Goal: Participate in discussion: Engage in conversation with other users on a specific topic

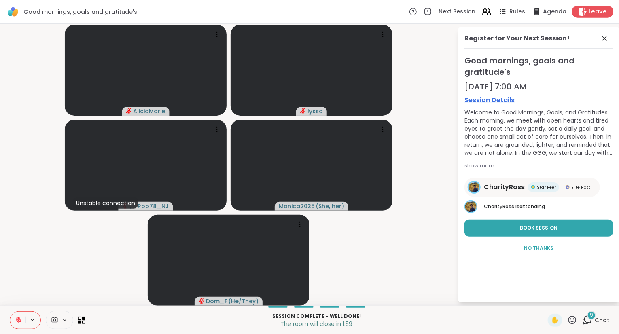
click at [587, 8] on icon at bounding box center [583, 11] width 8 height 8
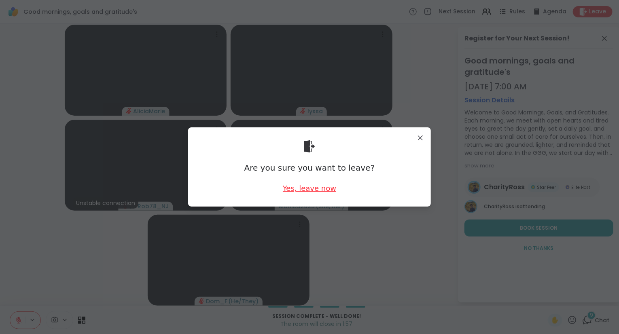
click at [305, 187] on div "Yes, leave now" at bounding box center [309, 188] width 53 height 10
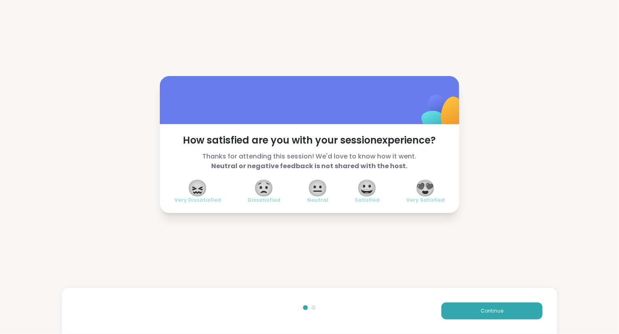
click at [433, 186] on span "😍" at bounding box center [426, 188] width 20 height 15
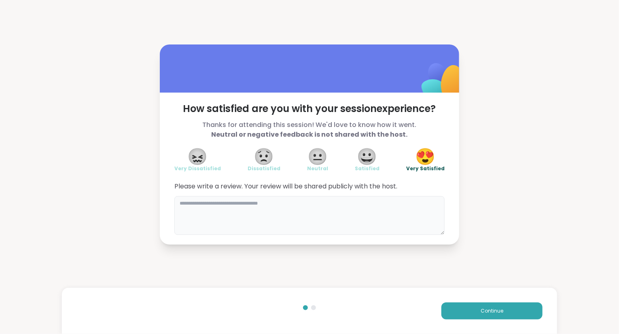
click at [397, 211] on textarea at bounding box center [309, 215] width 270 height 39
type textarea "**********"
click at [459, 308] on button "Continue" at bounding box center [491, 311] width 101 height 17
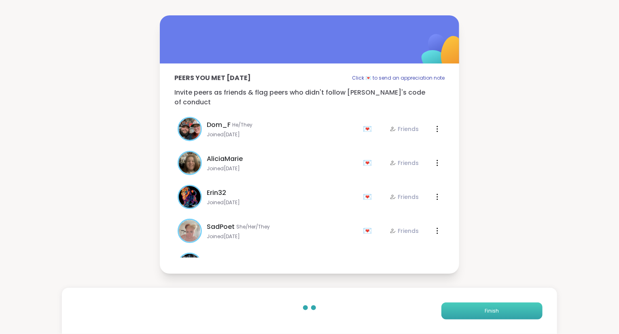
click at [459, 308] on button "Finish" at bounding box center [491, 311] width 101 height 17
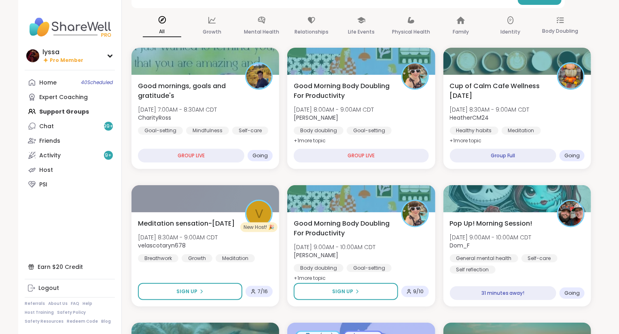
scroll to position [63, 0]
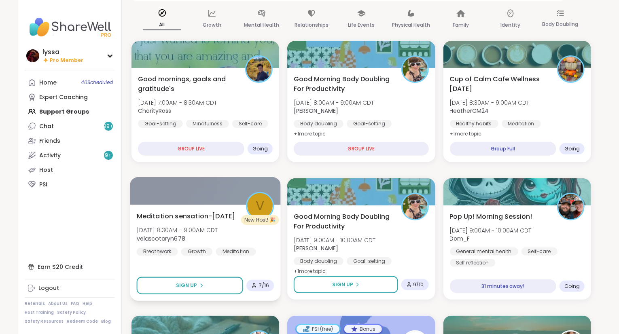
click at [250, 239] on div "Meditation sensation-[DATE] [DATE] 8:30AM - 9:00AM CDT velascotaryn678 Breathwo…" at bounding box center [206, 233] width 138 height 45
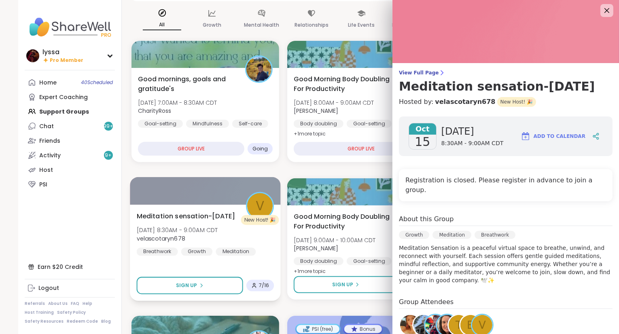
scroll to position [0, 0]
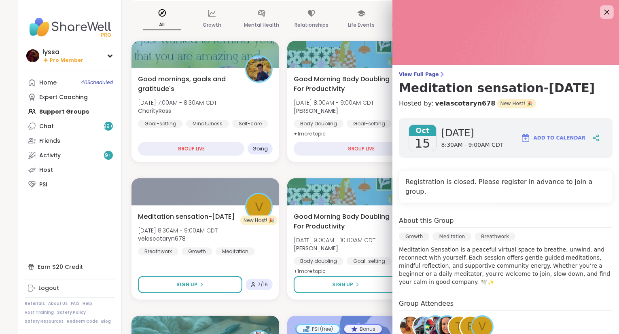
click at [609, 10] on icon at bounding box center [607, 12] width 10 height 10
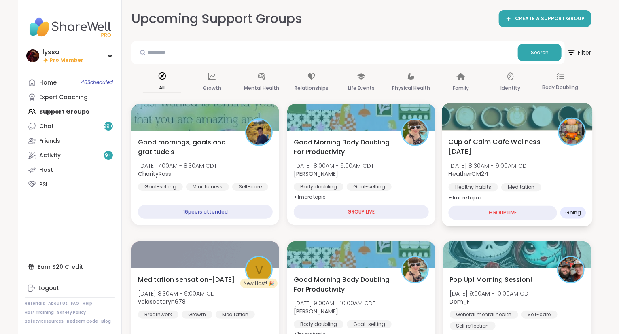
click at [568, 185] on div "Healthy habits Meditation Mindfulness" at bounding box center [517, 193] width 138 height 20
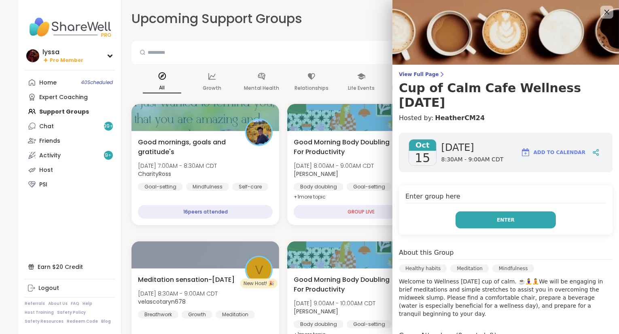
click at [492, 225] on button "Enter" at bounding box center [506, 220] width 100 height 17
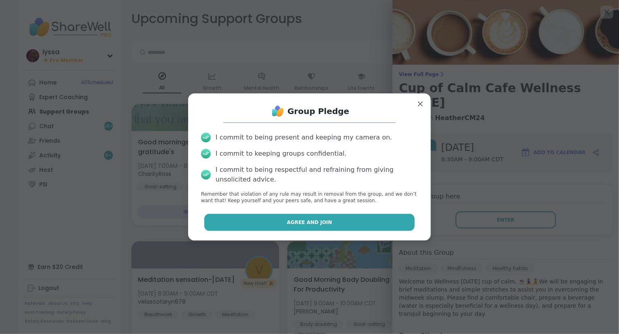
click at [409, 223] on button "Agree and Join" at bounding box center [309, 222] width 211 height 17
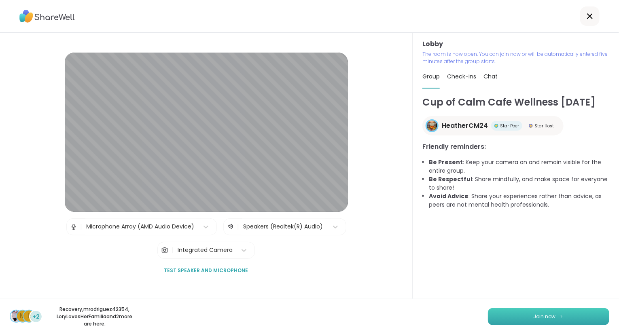
click at [520, 313] on button "Join now" at bounding box center [548, 316] width 121 height 17
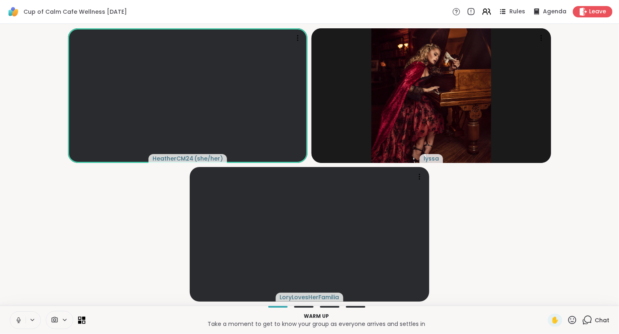
click at [15, 318] on icon at bounding box center [18, 320] width 7 height 7
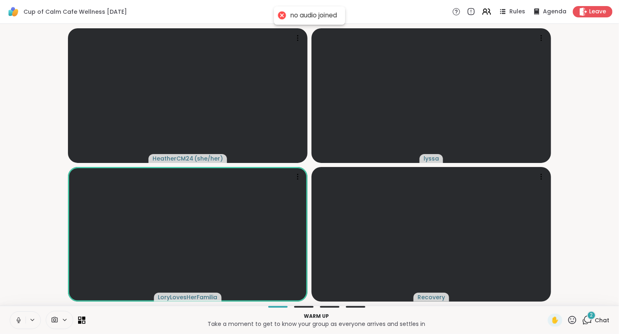
click at [17, 318] on icon at bounding box center [18, 320] width 7 height 7
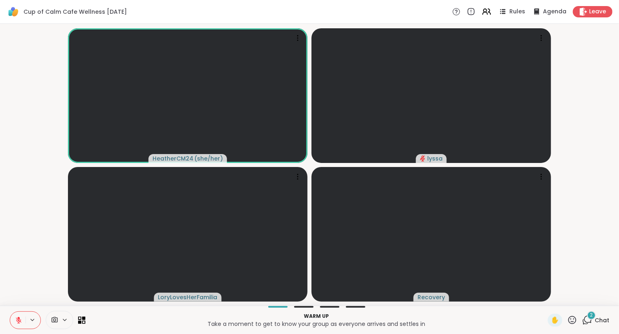
click at [595, 310] on div "Warm up Take a moment to get to know your group as everyone arrives and settles…" at bounding box center [309, 320] width 619 height 28
click at [21, 318] on icon at bounding box center [18, 320] width 7 height 7
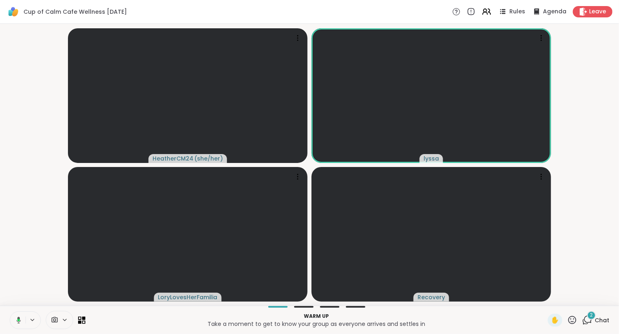
click at [21, 319] on icon at bounding box center [17, 320] width 7 height 7
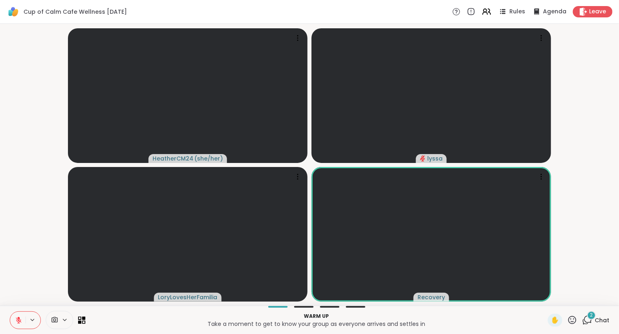
click at [596, 320] on span "Chat" at bounding box center [602, 320] width 15 height 8
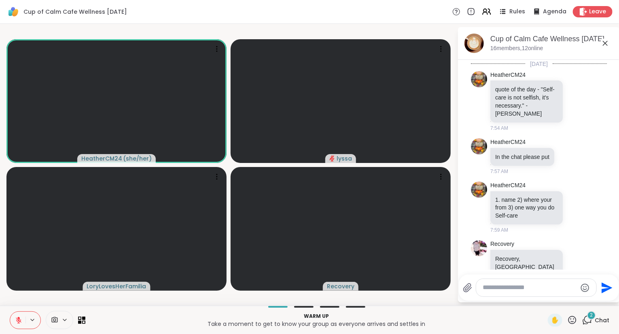
scroll to position [281, 0]
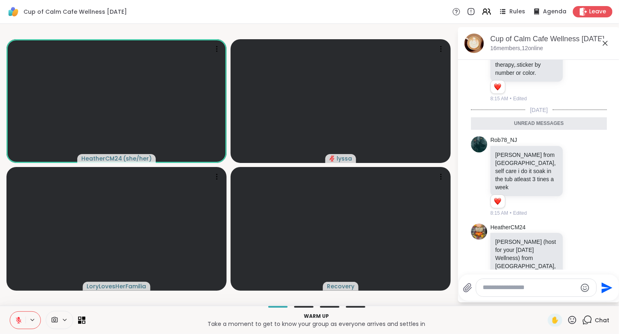
click at [539, 291] on textarea "Type your message" at bounding box center [530, 288] width 94 height 8
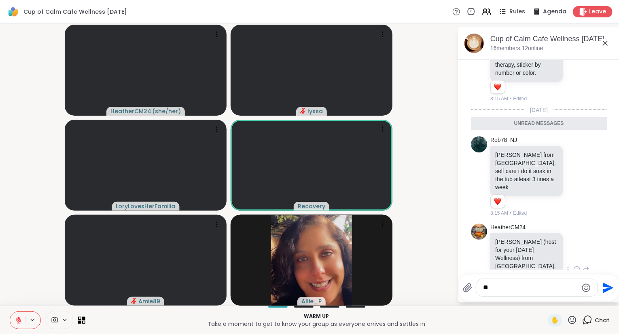
type textarea "*"
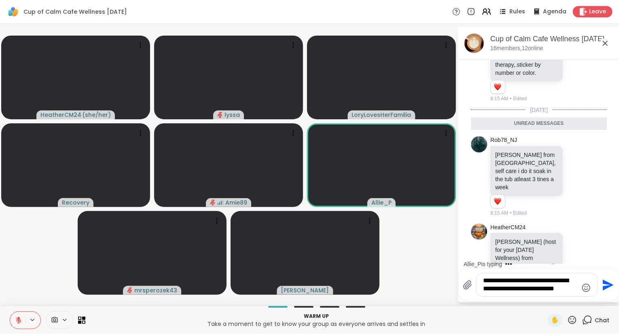
type textarea "**********"
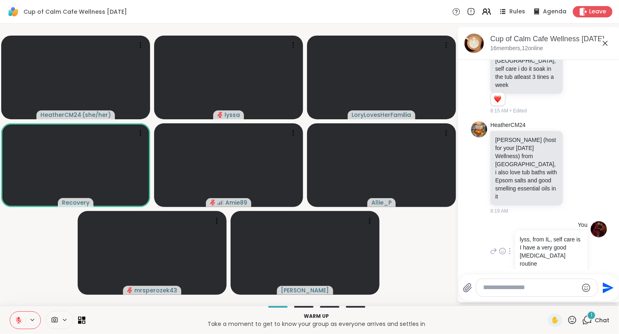
scroll to position [407, 0]
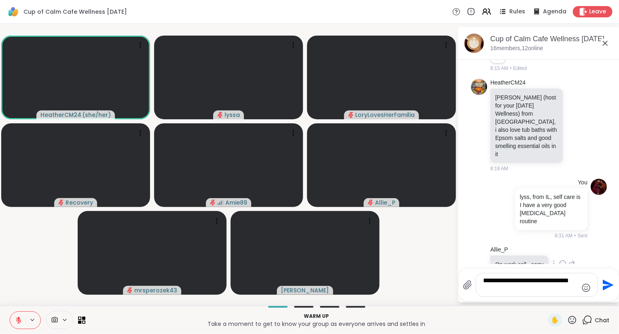
type textarea "**********"
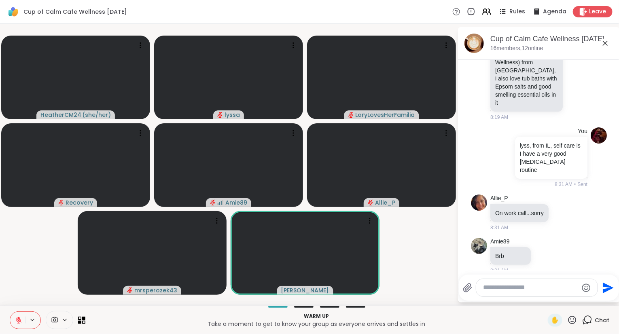
click at [606, 43] on icon at bounding box center [605, 43] width 5 height 5
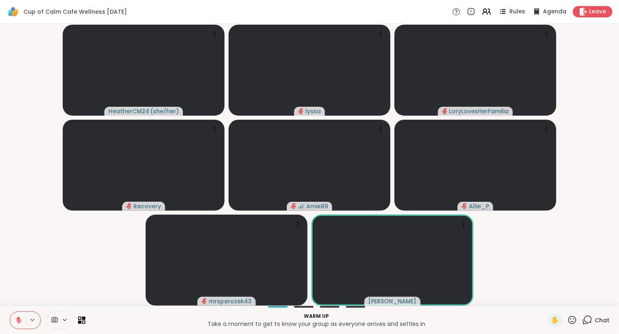
click at [619, 232] on div "HeatherCM24 ( she/her ) [PERSON_NAME] Recovery Amie89 Allie_P mrsperozek43 [PER…" at bounding box center [309, 165] width 619 height 282
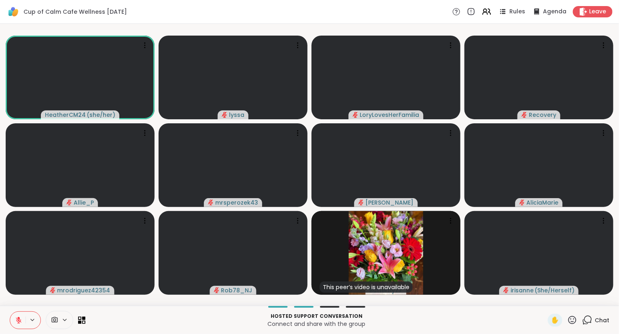
click at [571, 319] on icon at bounding box center [572, 320] width 10 height 10
click at [549, 296] on span "❤️" at bounding box center [549, 299] width 8 height 10
click at [572, 323] on icon at bounding box center [572, 320] width 10 height 10
click at [563, 299] on span "👍" at bounding box center [566, 299] width 8 height 10
click at [590, 319] on div "1" at bounding box center [591, 315] width 9 height 9
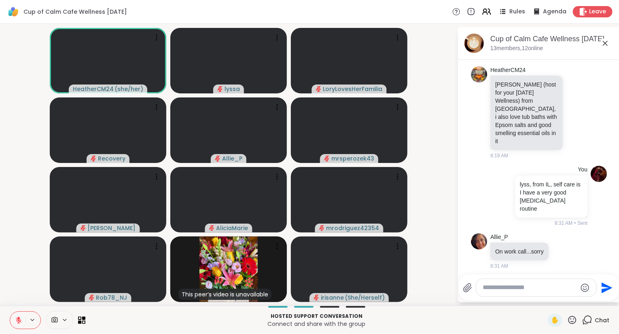
scroll to position [599, 0]
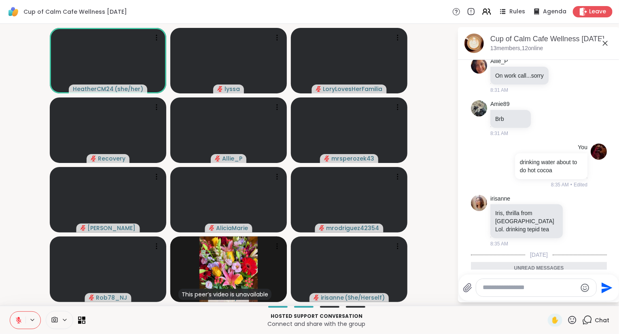
click at [603, 45] on icon at bounding box center [605, 43] width 5 height 5
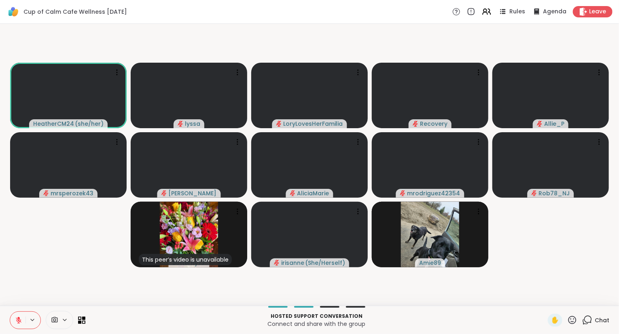
click at [572, 324] on icon at bounding box center [572, 320] width 8 height 8
click at [541, 299] on div "❤️" at bounding box center [548, 299] width 15 height 13
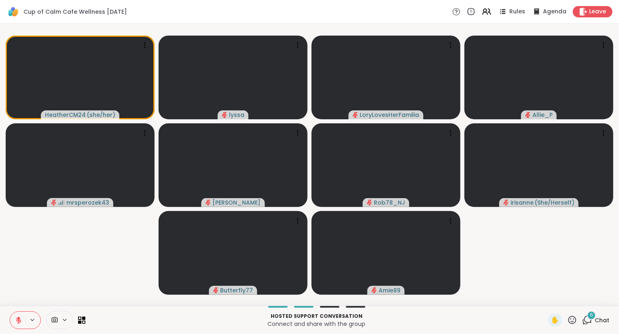
click at [591, 316] on span "6" at bounding box center [591, 315] width 3 height 7
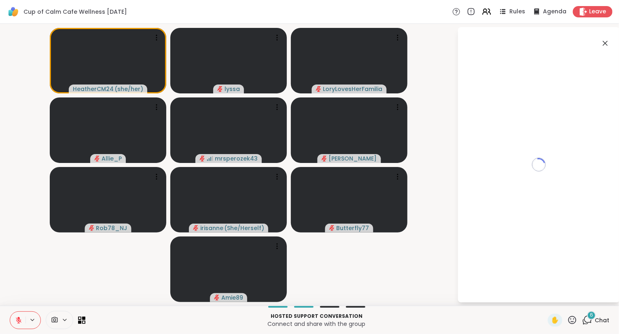
click at [550, 287] on div "Loading..." at bounding box center [539, 165] width 162 height 276
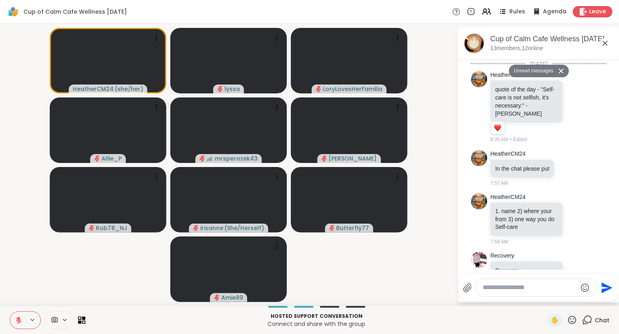
scroll to position [929, 0]
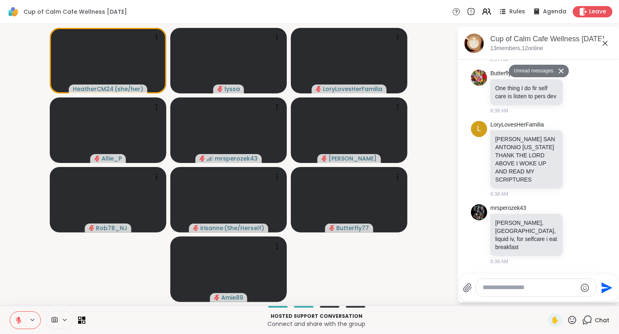
click at [546, 287] on textarea "Type your message" at bounding box center [530, 288] width 94 height 8
type textarea "**********"
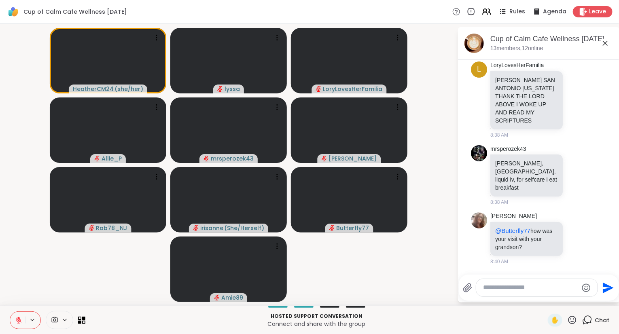
click at [604, 40] on icon at bounding box center [605, 43] width 10 height 10
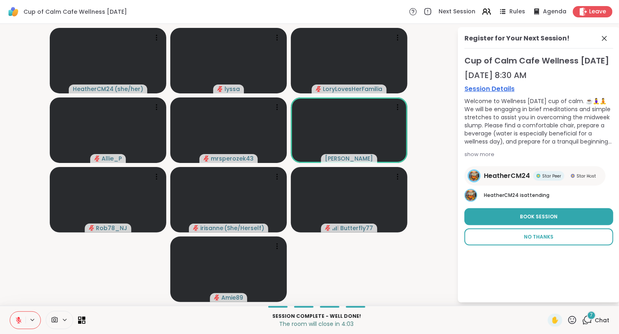
click at [544, 241] on span "No Thanks" at bounding box center [539, 236] width 30 height 7
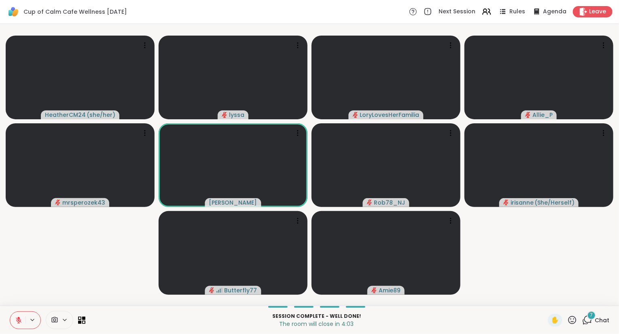
click at [545, 248] on video-player-container "HeatherCM24 ( she/her ) [PERSON_NAME] Allie_P mrsperozek43 [PERSON_NAME] Rob78_…" at bounding box center [309, 165] width 609 height 276
click at [594, 314] on div "7" at bounding box center [591, 315] width 9 height 9
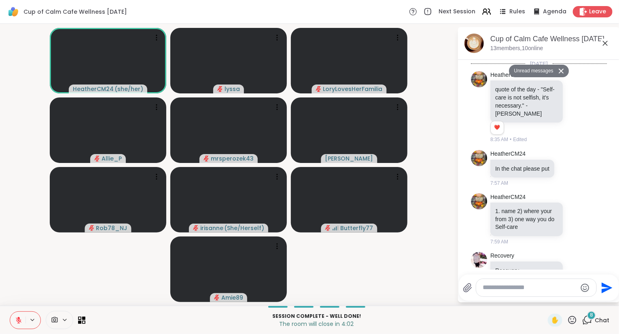
scroll to position [1654, 0]
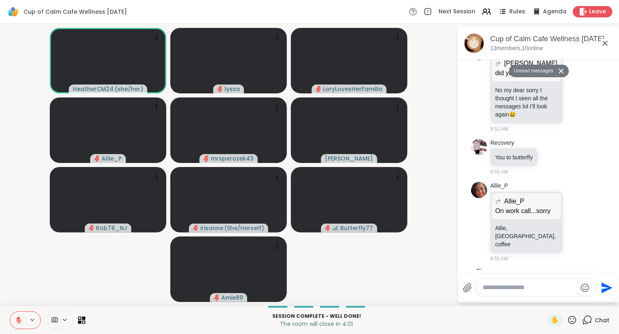
click at [547, 291] on textarea "Type your message" at bounding box center [530, 288] width 94 height 8
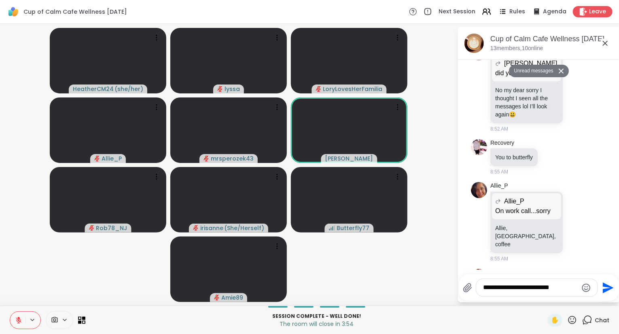
scroll to position [1686, 0]
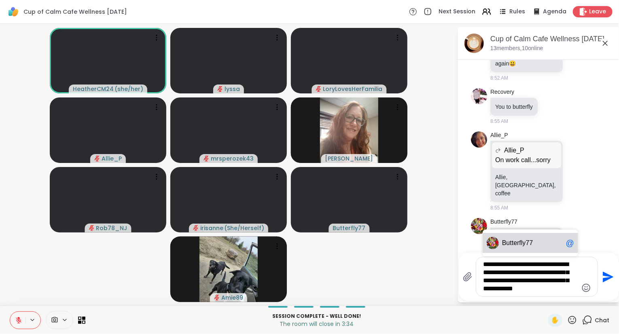
click at [535, 244] on span "Bu tterfly77" at bounding box center [532, 243] width 61 height 8
type textarea "**********"
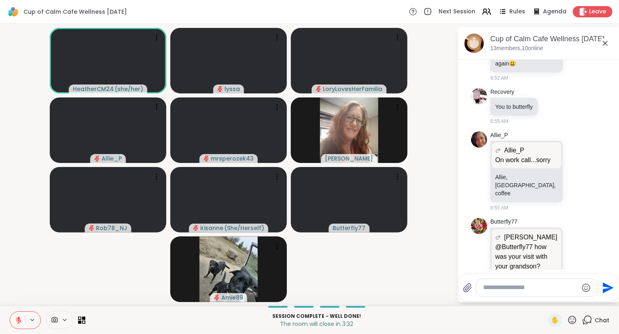
scroll to position [1781, 0]
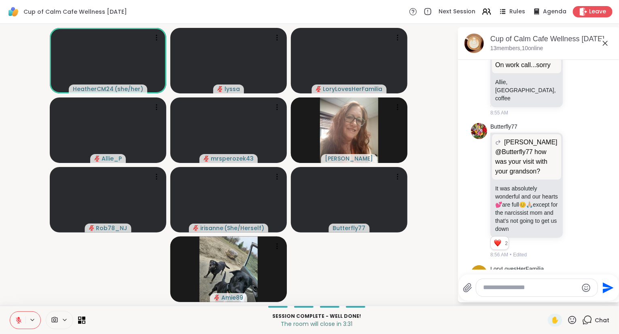
click at [606, 43] on icon at bounding box center [605, 43] width 10 height 10
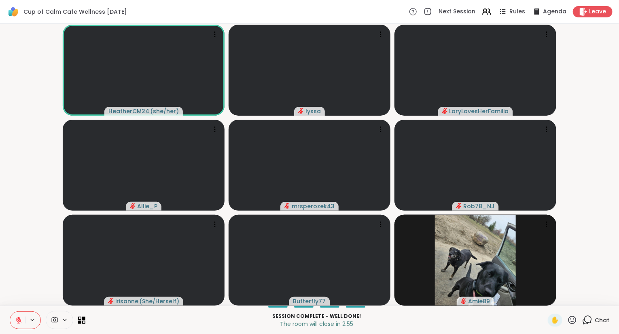
click at [571, 329] on div "Session Complete - well done! The room will close in 2:55 ✋ Chat" at bounding box center [309, 320] width 619 height 28
click at [571, 320] on icon at bounding box center [572, 320] width 10 height 10
click at [602, 299] on span "🎉" at bounding box center [602, 299] width 8 height 10
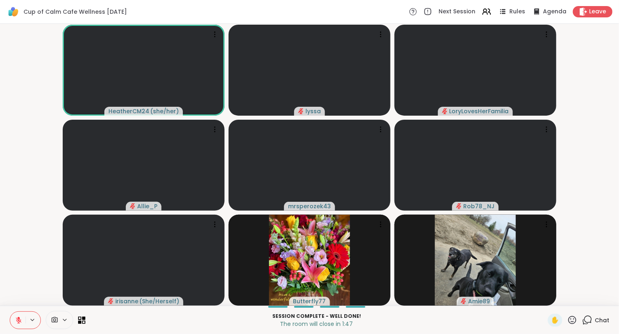
click at [600, 328] on div "Session Complete - well done! The room will close in 1:47 ✋ Chat" at bounding box center [309, 320] width 619 height 28
click at [592, 323] on icon at bounding box center [587, 320] width 10 height 10
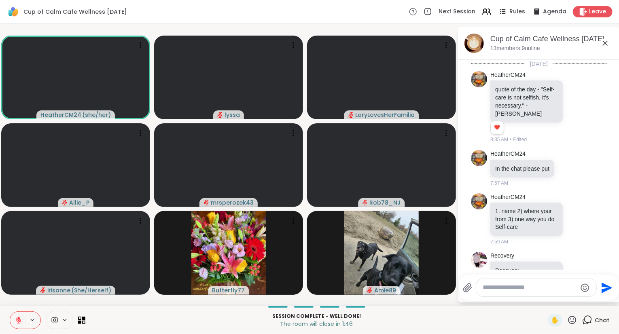
scroll to position [1773, 0]
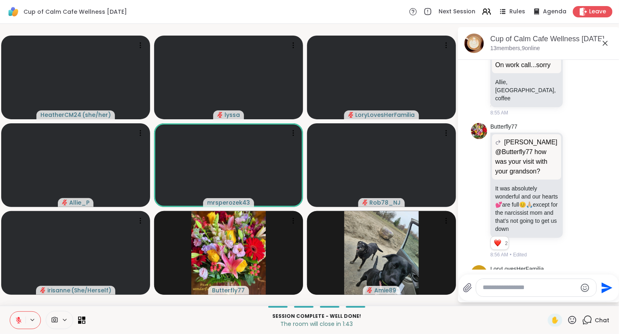
click at [533, 290] on textarea "Type your message" at bounding box center [530, 288] width 94 height 8
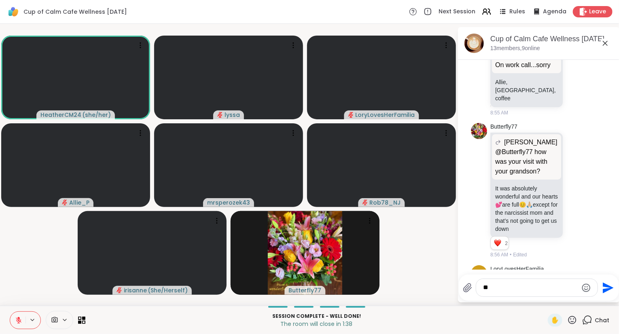
type textarea "*"
click at [581, 5] on div "Cup of Calm Cafe Wellness [DATE] Next Session Rules Agenda Leave" at bounding box center [309, 12] width 619 height 24
click at [581, 7] on div "Leave" at bounding box center [593, 12] width 42 height 12
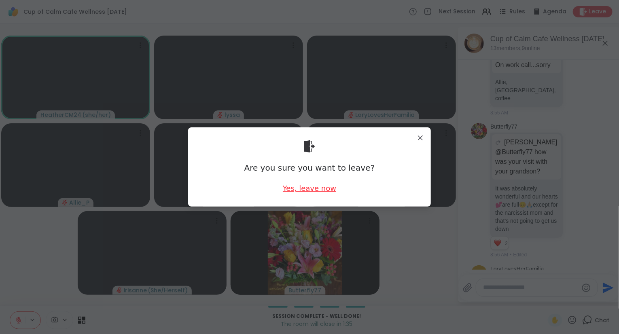
click at [327, 185] on div "Yes, leave now" at bounding box center [309, 188] width 53 height 10
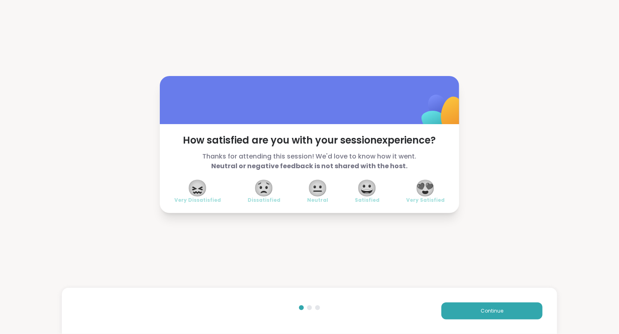
click at [418, 181] on span "😍" at bounding box center [426, 188] width 20 height 15
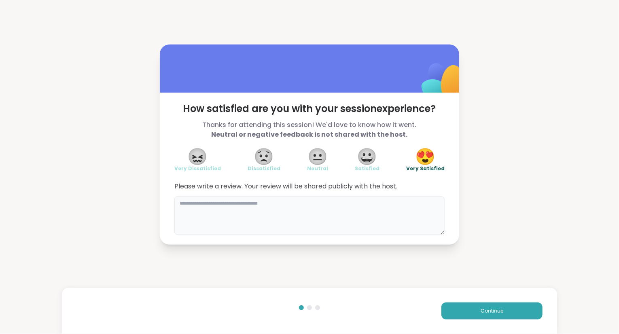
click at [357, 224] on textarea at bounding box center [309, 215] width 270 height 39
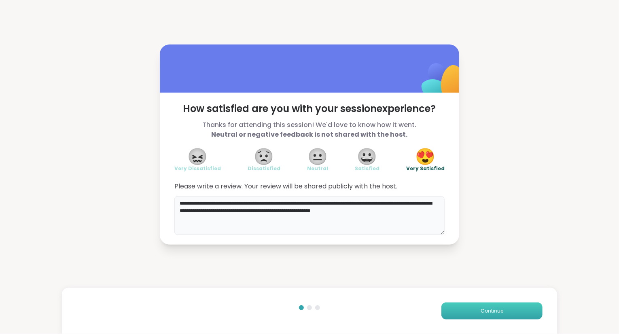
type textarea "**********"
click at [470, 310] on button "Continue" at bounding box center [491, 311] width 101 height 17
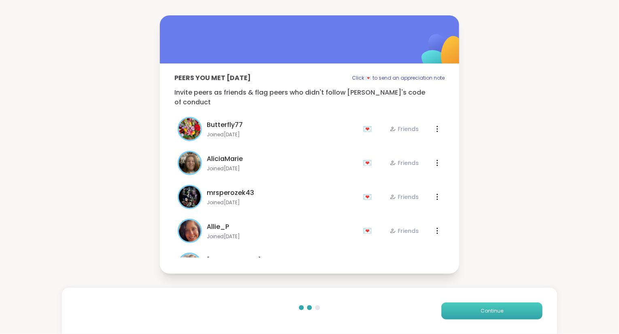
click at [470, 310] on button "Continue" at bounding box center [491, 311] width 101 height 17
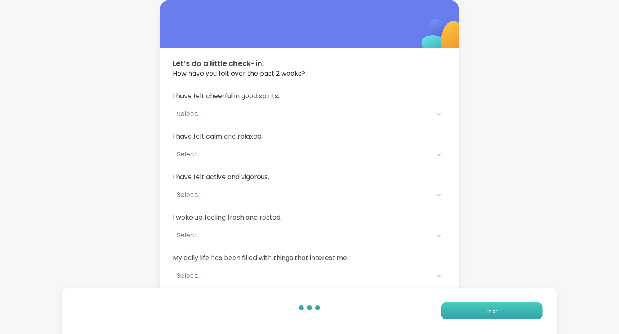
click at [470, 310] on button "Finish" at bounding box center [491, 311] width 101 height 17
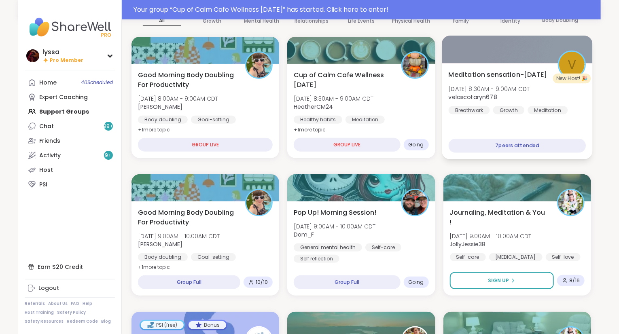
scroll to position [87, 0]
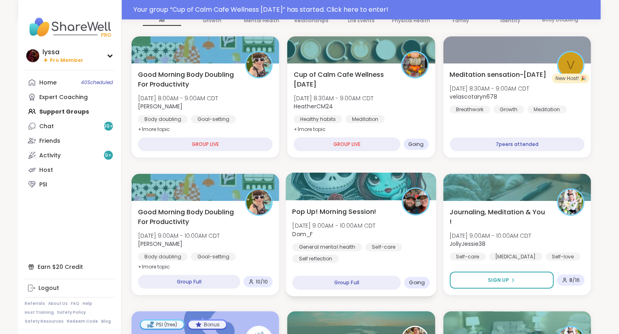
click at [370, 233] on span "Dom_F" at bounding box center [334, 234] width 83 height 8
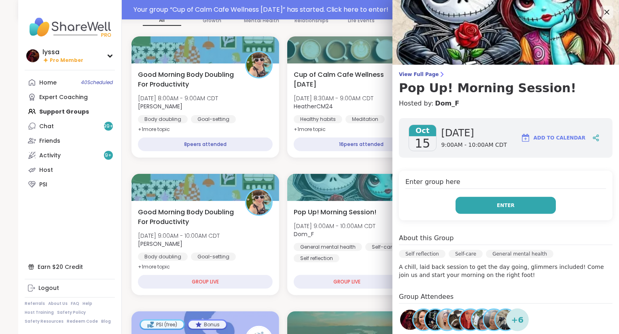
click at [487, 201] on button "Enter" at bounding box center [506, 205] width 100 height 17
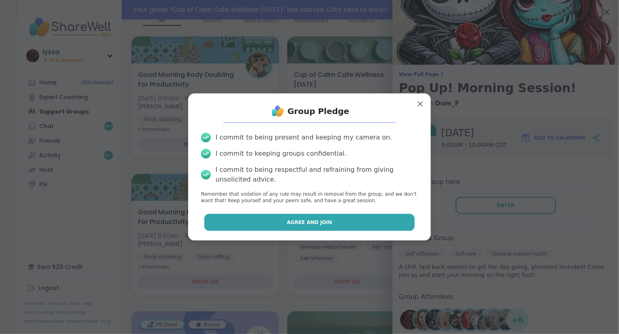
click at [361, 219] on button "Agree and Join" at bounding box center [309, 222] width 211 height 17
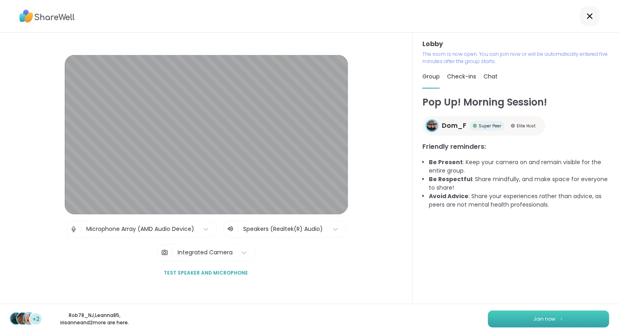
click at [495, 318] on button "Join now" at bounding box center [548, 319] width 121 height 17
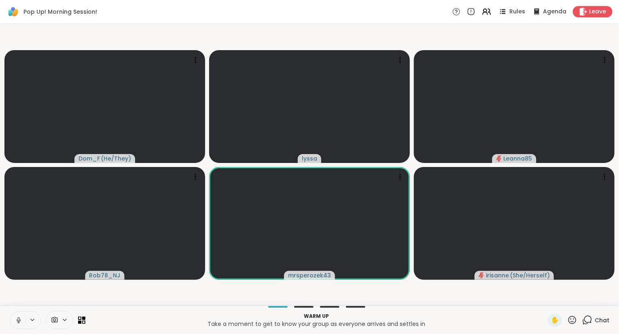
click at [18, 318] on icon at bounding box center [18, 320] width 7 height 7
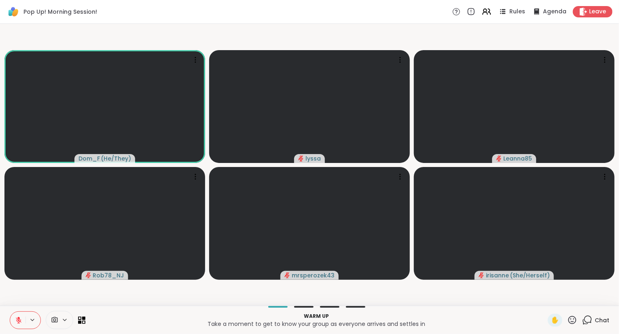
click at [575, 326] on div "✋" at bounding box center [563, 320] width 30 height 13
click at [579, 323] on div "✋ Chat" at bounding box center [579, 320] width 62 height 13
click at [571, 325] on icon at bounding box center [572, 320] width 10 height 10
click at [545, 301] on span "❤️" at bounding box center [549, 299] width 8 height 10
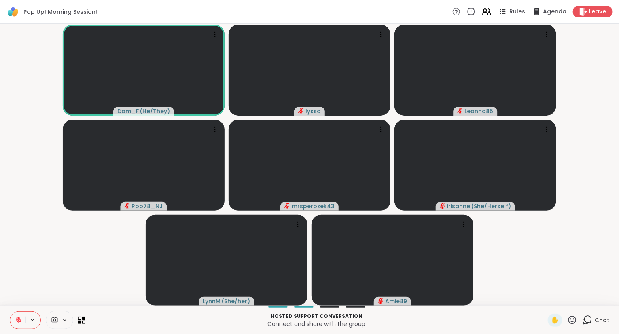
click at [590, 320] on icon at bounding box center [587, 320] width 10 height 10
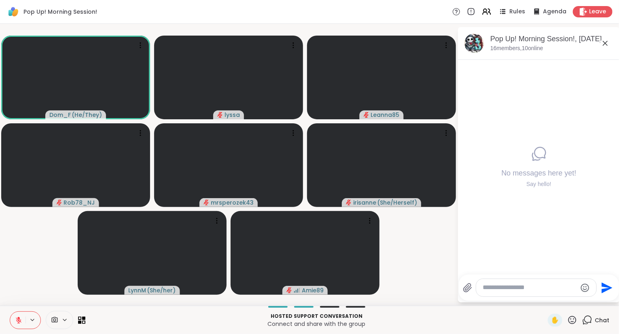
click at [606, 44] on icon at bounding box center [605, 43] width 10 height 10
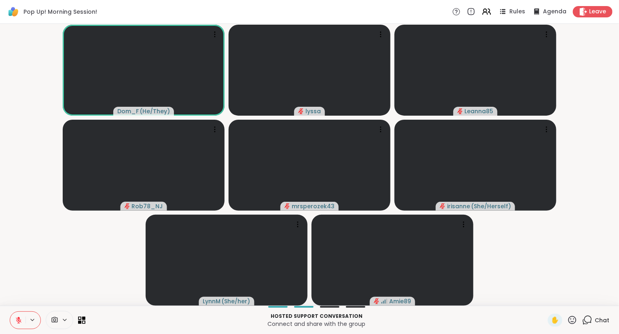
click at [542, 259] on video-player-container "Dom_F ( He/They ) lyssa Leanna85 Rob78_NJ mrsperozek43 [PERSON_NAME] ( She/Hers…" at bounding box center [309, 165] width 609 height 276
click at [18, 320] on icon at bounding box center [19, 321] width 6 height 6
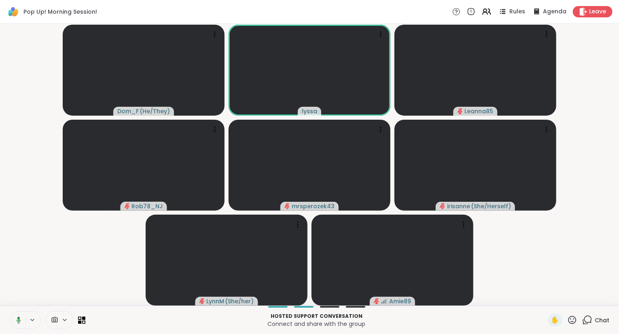
click at [18, 320] on icon at bounding box center [18, 319] width 2 height 3
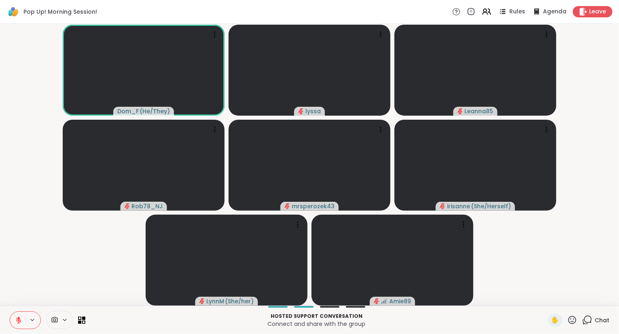
click at [574, 320] on icon at bounding box center [572, 320] width 10 height 10
click at [545, 298] on span "❤️" at bounding box center [549, 299] width 8 height 10
click at [25, 312] on div "Hosted support conversation Connect and share with the group ✋ Chat" at bounding box center [309, 320] width 619 height 28
click at [14, 322] on button at bounding box center [17, 320] width 15 height 17
click at [25, 320] on button at bounding box center [32, 320] width 15 height 7
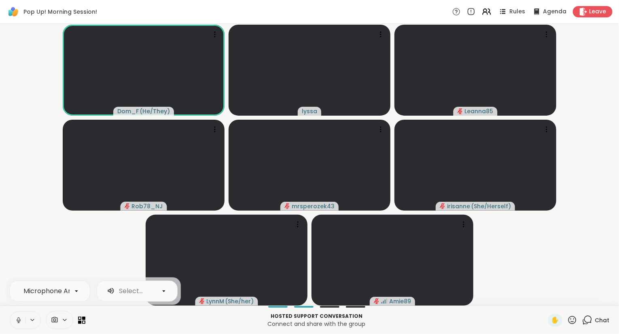
click at [20, 318] on icon at bounding box center [18, 320] width 7 height 7
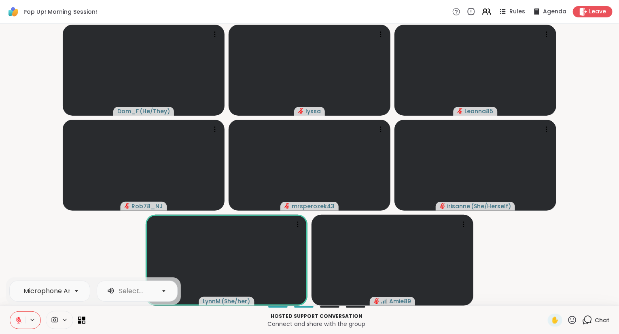
click at [575, 325] on icon at bounding box center [572, 320] width 10 height 10
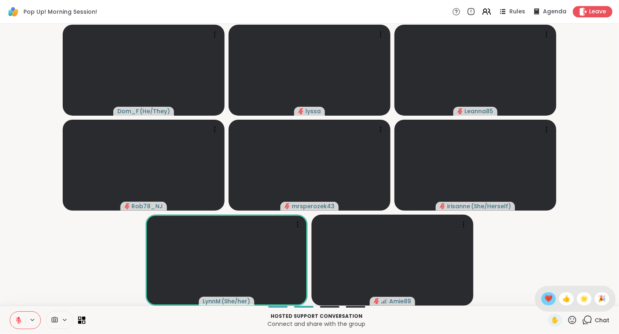
click at [554, 300] on div "❤️" at bounding box center [548, 299] width 15 height 13
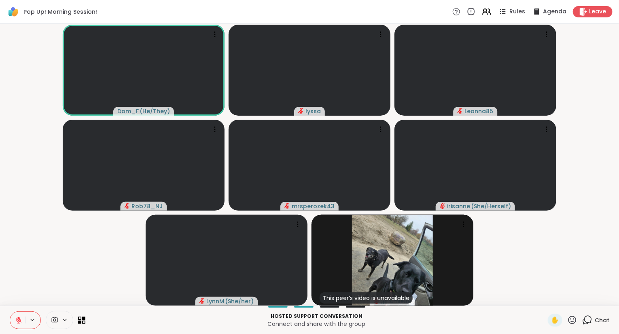
click at [22, 320] on icon at bounding box center [18, 320] width 7 height 7
click at [19, 323] on icon at bounding box center [18, 322] width 2 height 0
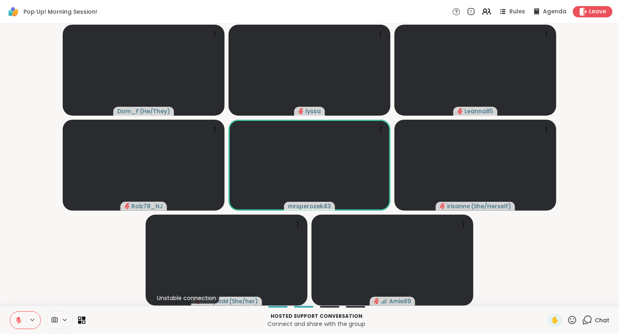
click at [604, 265] on video-player-container "Dom_F ( He/They ) lyssa Leanna85 Rob78_NJ mrsperozek43 irisanne ( She/Herself )…" at bounding box center [309, 165] width 609 height 276
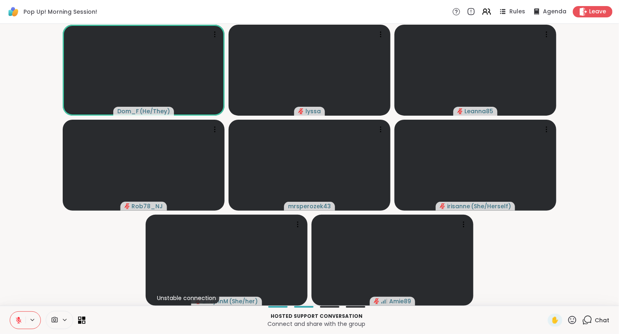
click at [574, 319] on icon at bounding box center [572, 320] width 10 height 10
click at [550, 302] on span "❤️" at bounding box center [549, 299] width 8 height 10
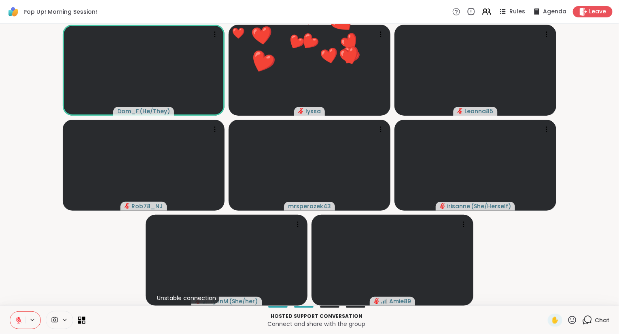
click at [573, 323] on icon at bounding box center [572, 320] width 10 height 10
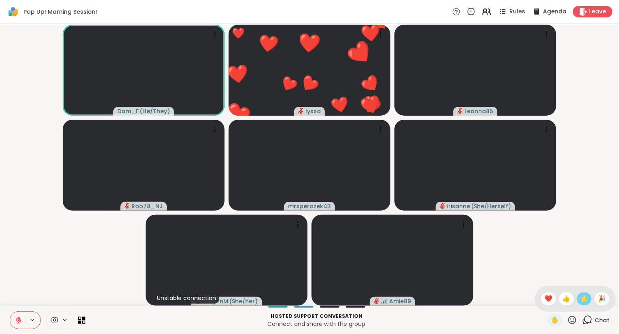
click at [583, 302] on span "🌟" at bounding box center [584, 299] width 8 height 10
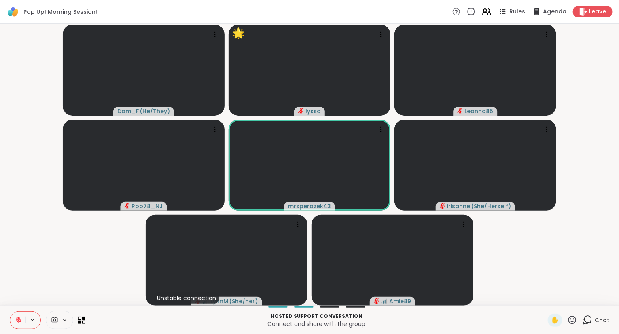
click at [572, 323] on icon at bounding box center [572, 320] width 10 height 10
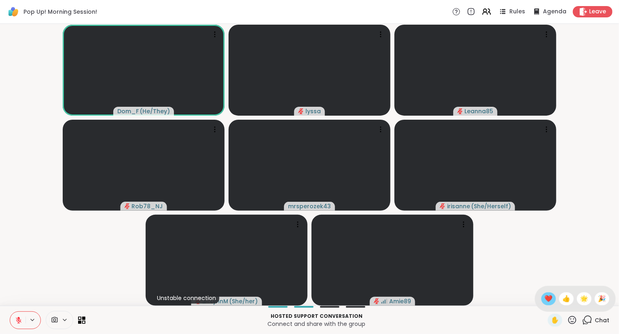
click at [548, 300] on span "❤️" at bounding box center [549, 299] width 8 height 10
click at [17, 315] on button at bounding box center [17, 320] width 15 height 17
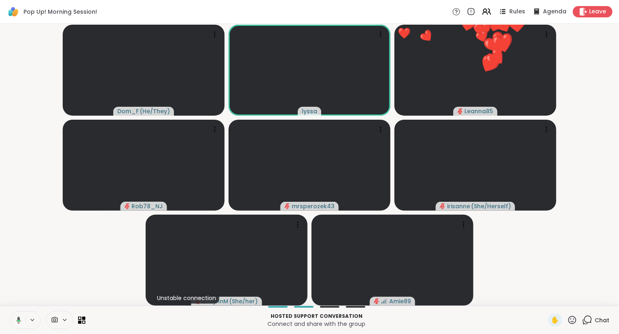
click at [19, 322] on icon at bounding box center [19, 320] width 4 height 7
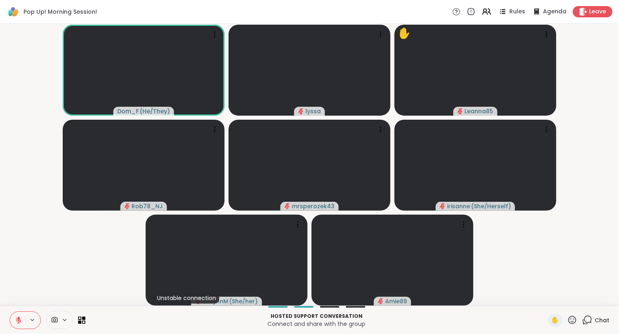
click at [22, 317] on icon at bounding box center [18, 320] width 7 height 7
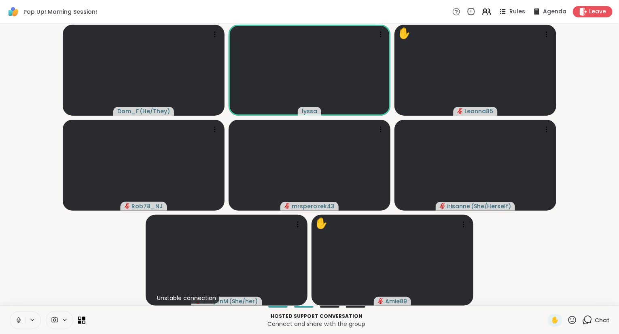
click at [14, 318] on button at bounding box center [17, 320] width 15 height 17
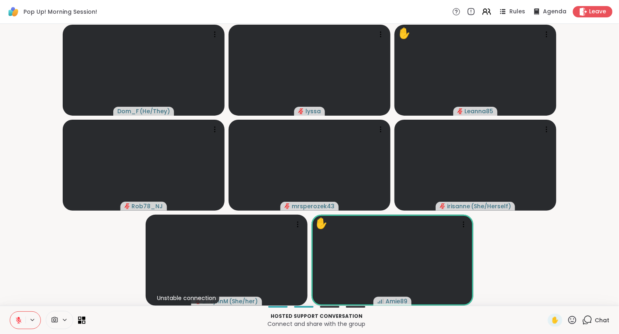
click at [595, 323] on div "Chat" at bounding box center [595, 320] width 27 height 13
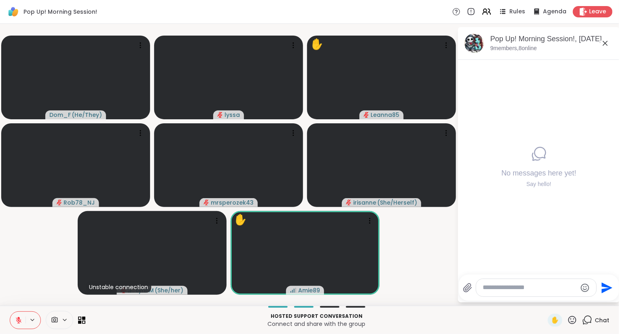
click at [570, 292] on textarea "Type your message" at bounding box center [530, 288] width 94 height 8
type textarea "**********"
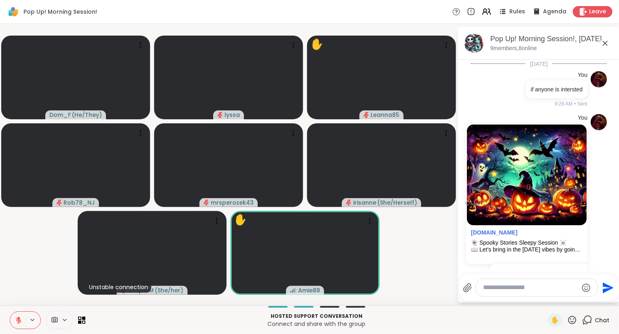
scroll to position [40, 0]
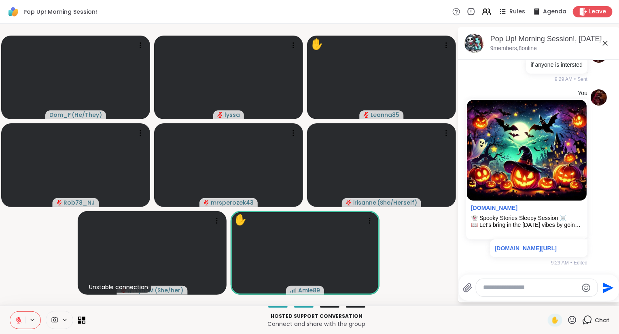
click at [607, 40] on icon at bounding box center [605, 43] width 10 height 10
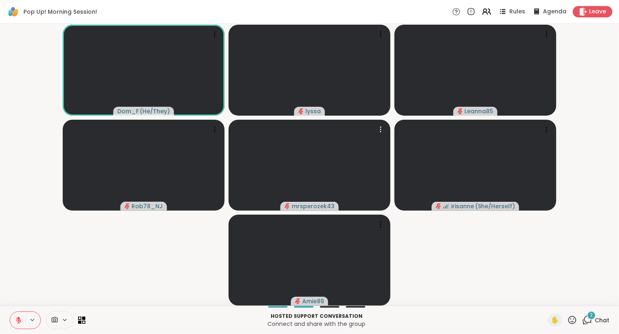
click at [611, 133] on video-player-container "Dom_F ( He/They ) lyssa Leanna85 Rob78_NJ mrsperozek43 [PERSON_NAME] ( She/Hers…" at bounding box center [309, 165] width 609 height 276
